Goal: Information Seeking & Learning: Compare options

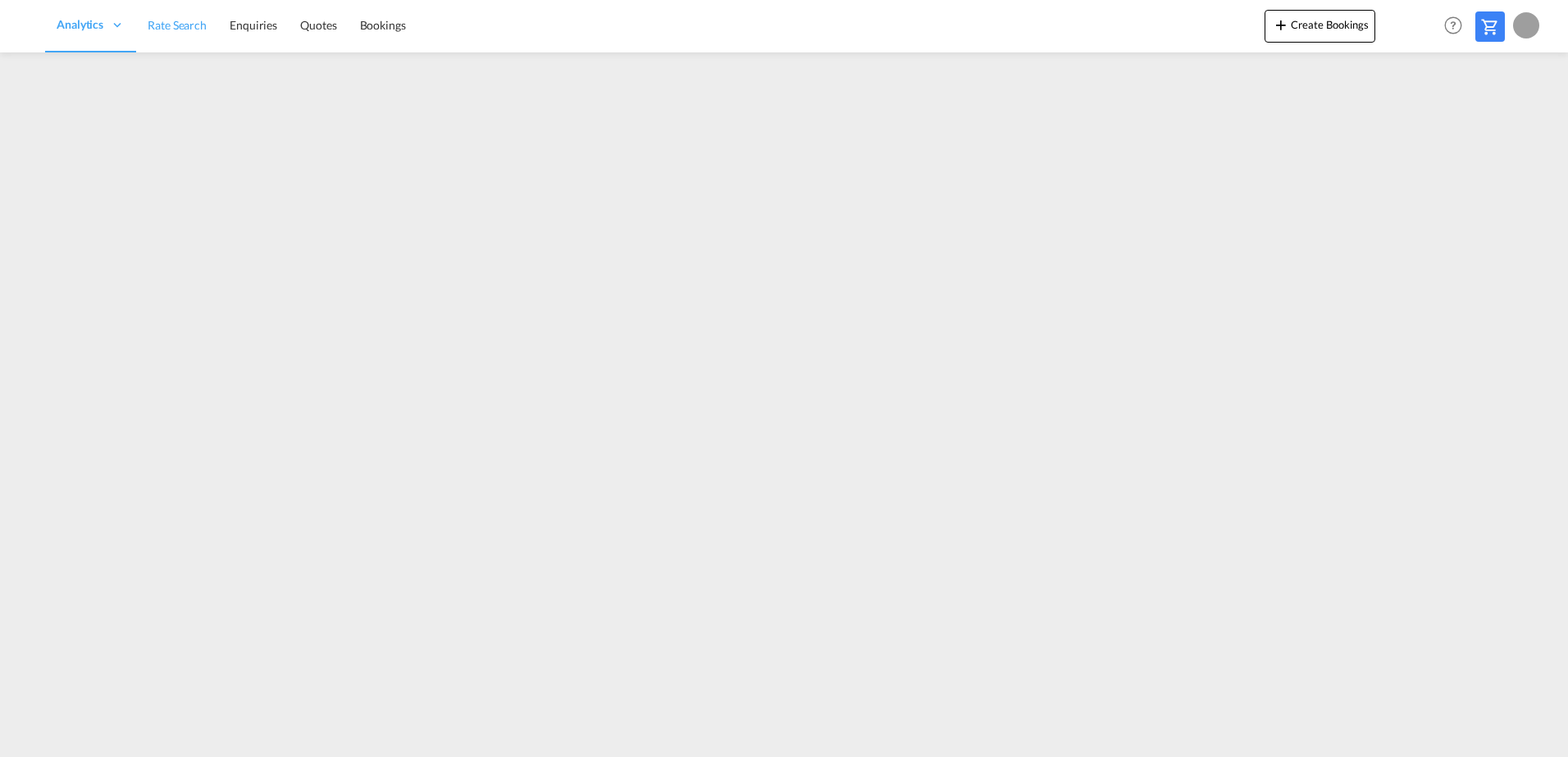
click at [183, 26] on span "Rate Search" at bounding box center [177, 25] width 59 height 14
click at [308, 26] on span "Rate Search" at bounding box center [288, 24] width 60 height 14
